Goal: Check status: Check status

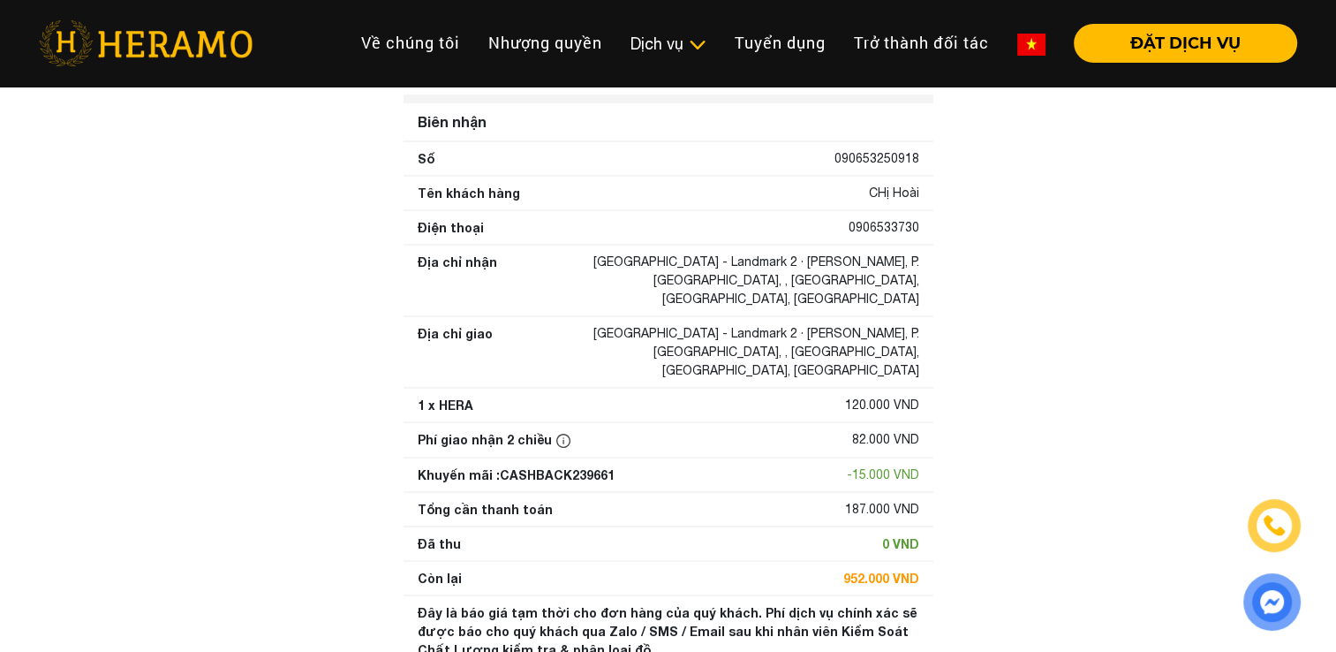
scroll to position [101, 0]
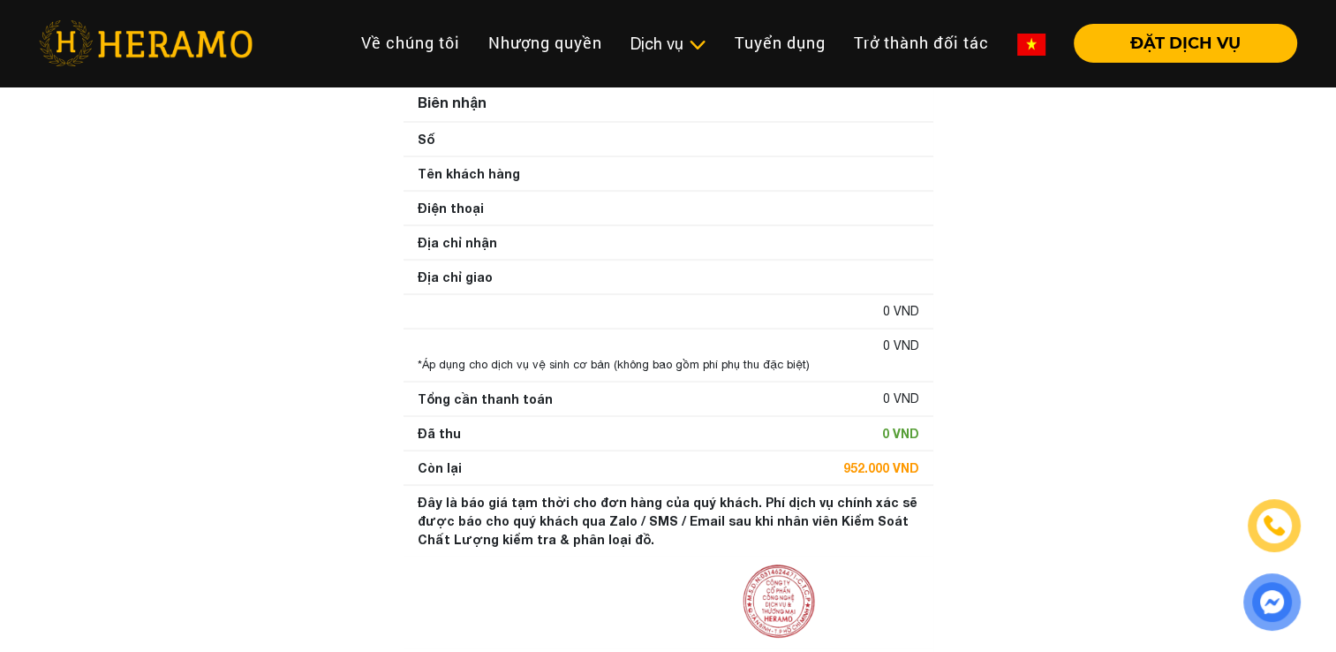
scroll to position [112, 0]
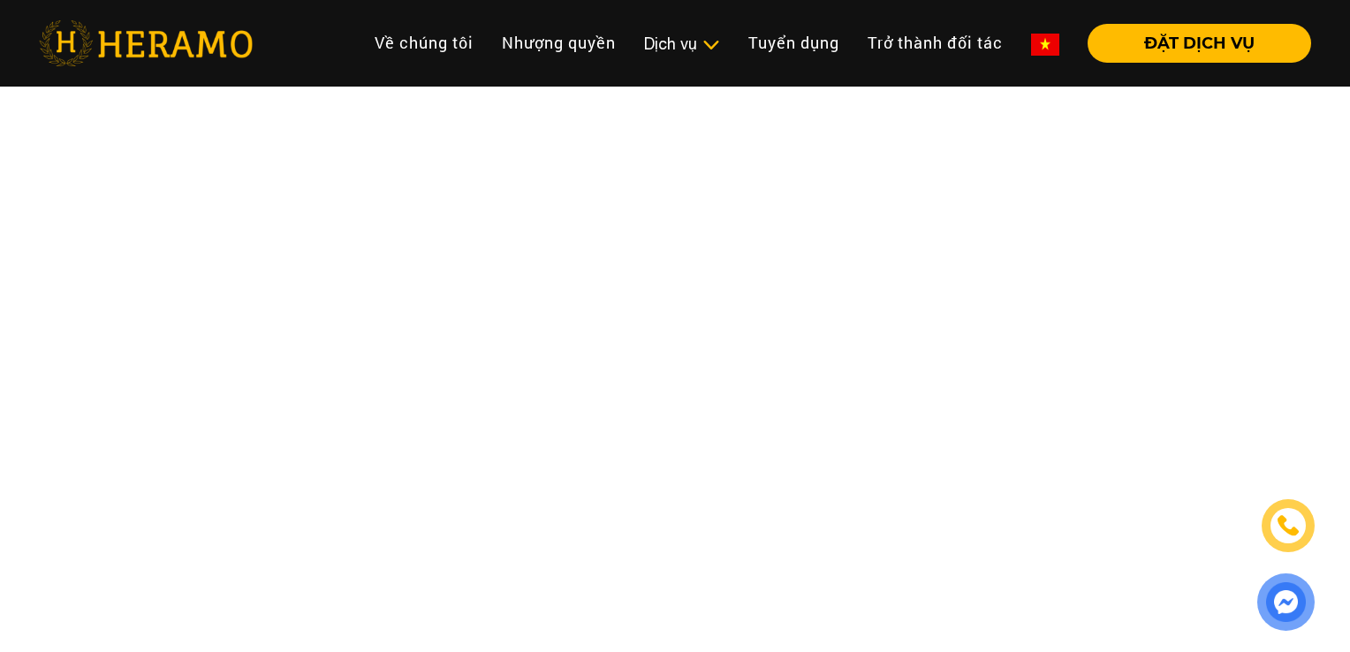
click at [569, 79] on html "Toggle Về chúng tôi Nhượng quyền thương hiệu Nhượng quyền Dịch vụ Dịch vụ Giặt …" at bounding box center [675, 39] width 1350 height 79
